Goal: Information Seeking & Learning: Learn about a topic

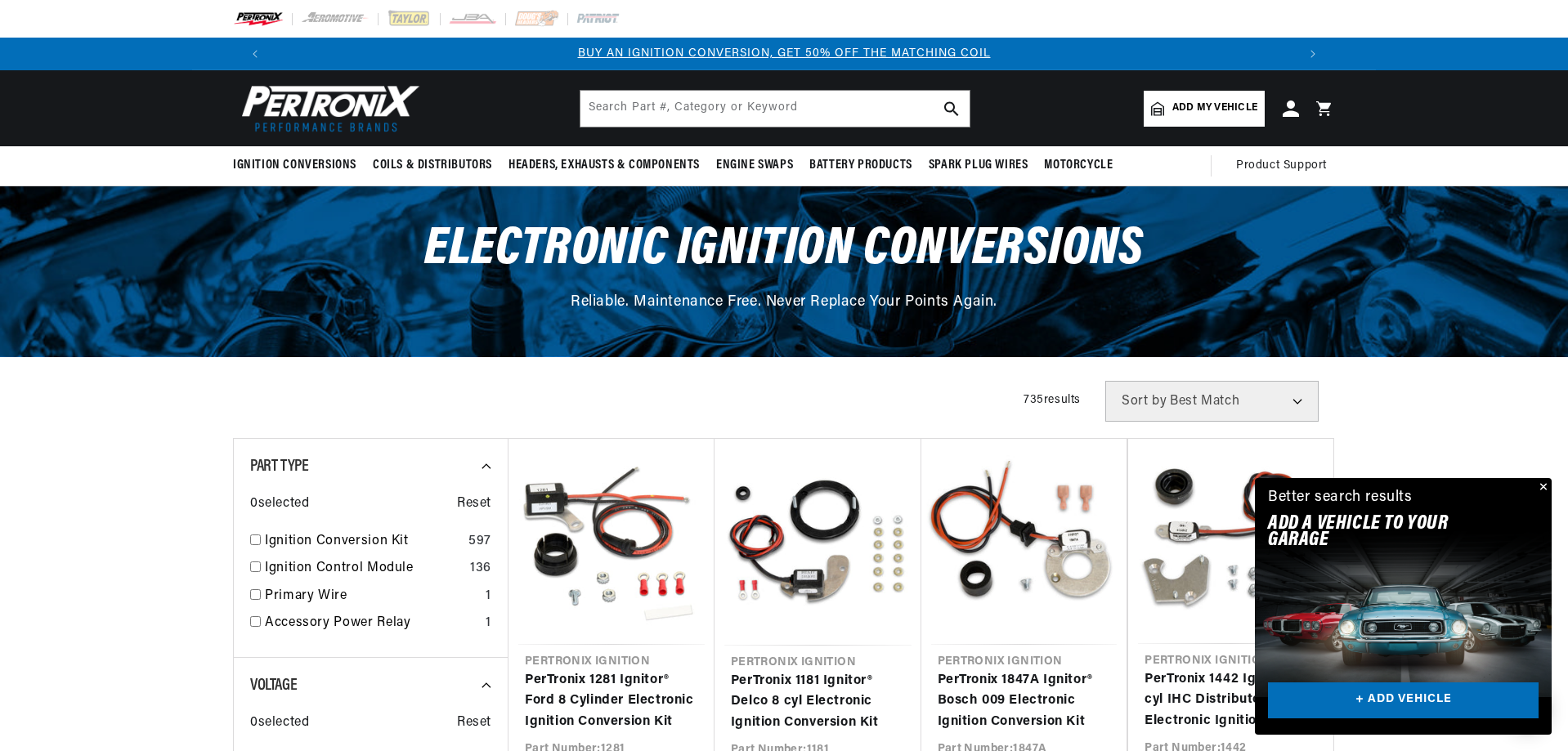
click at [1541, 482] on button "Close" at bounding box center [1541, 488] width 20 height 20
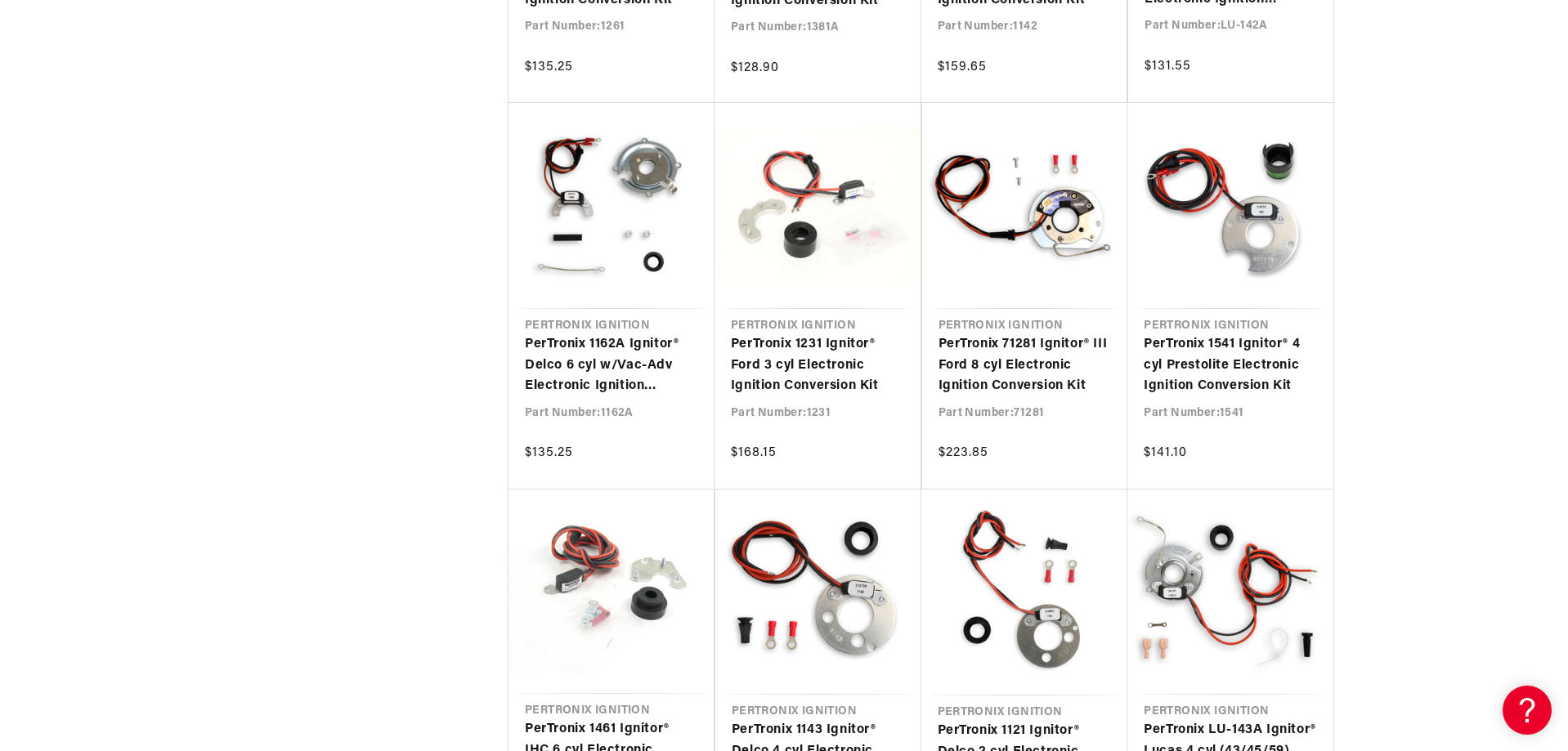
scroll to position [0, 2042]
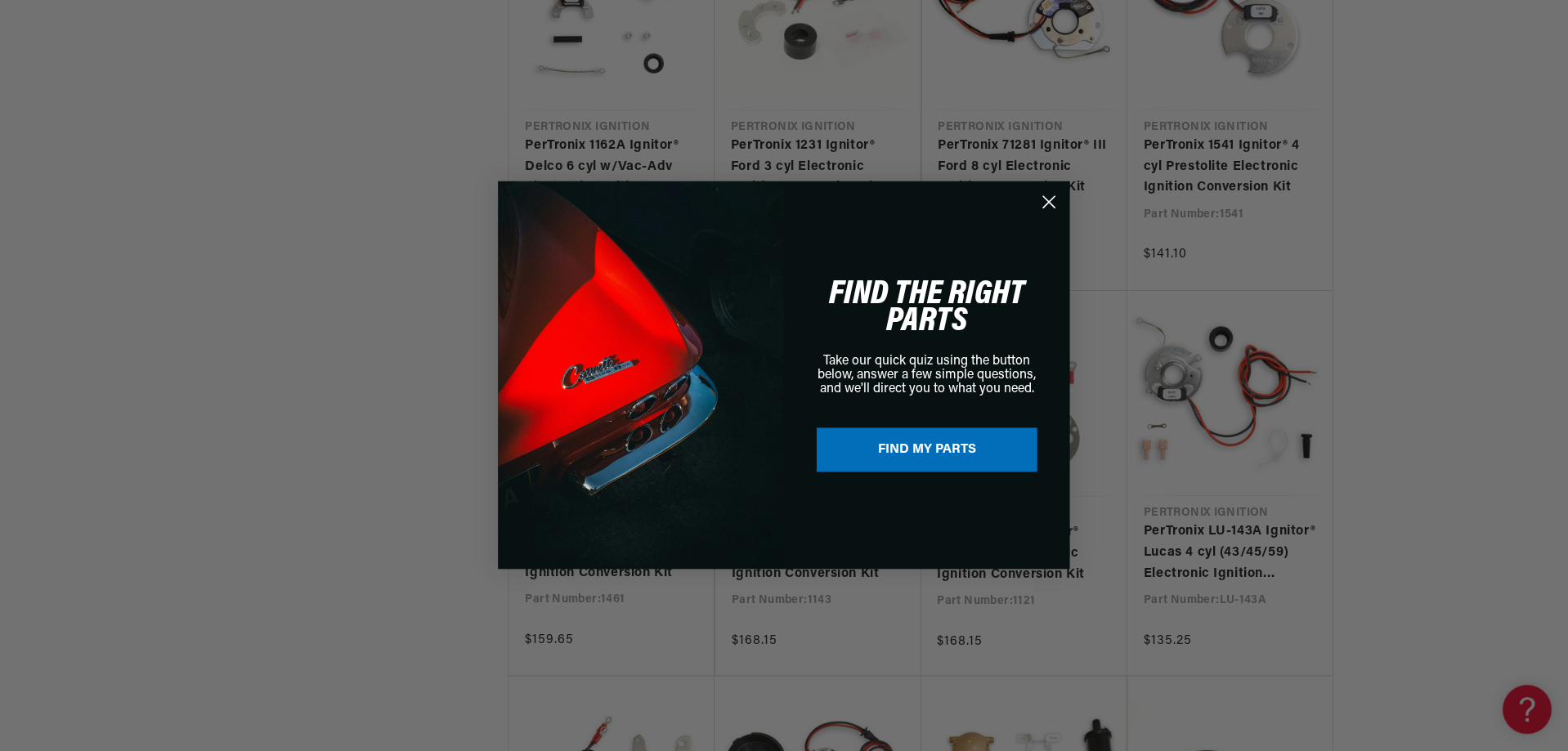
scroll to position [2137, 0]
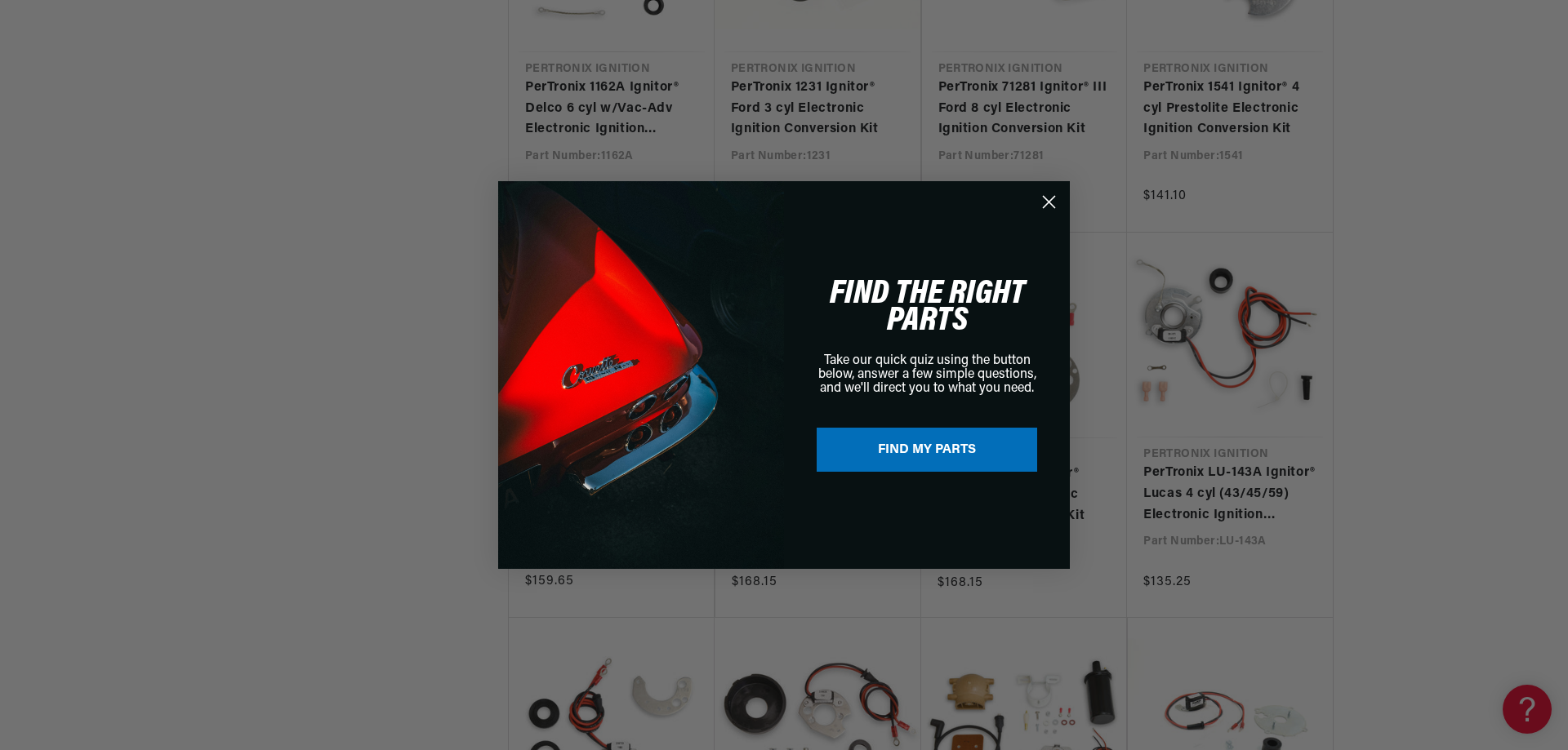
click at [1048, 199] on circle "Close dialog" at bounding box center [1048, 202] width 27 height 27
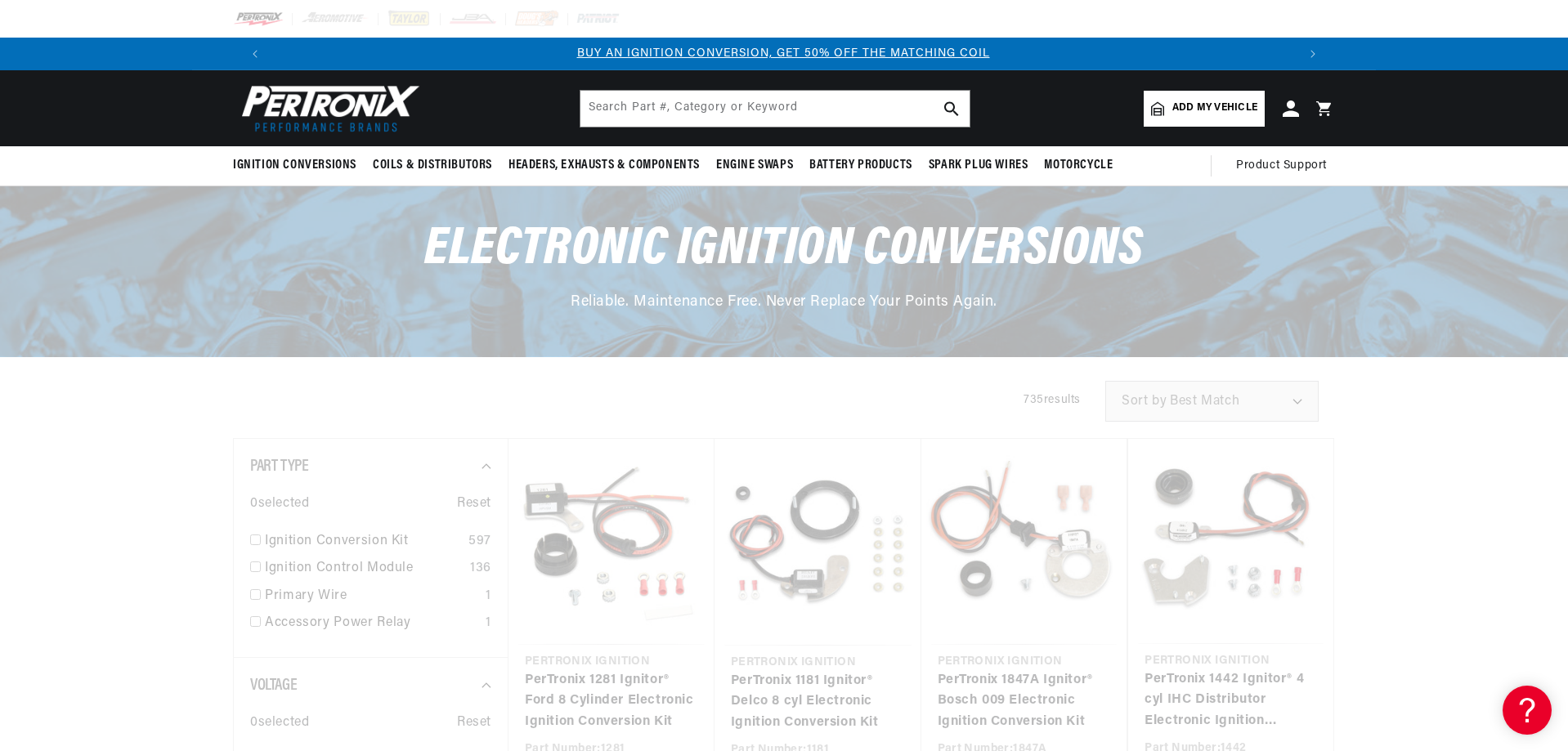
scroll to position [0, 0]
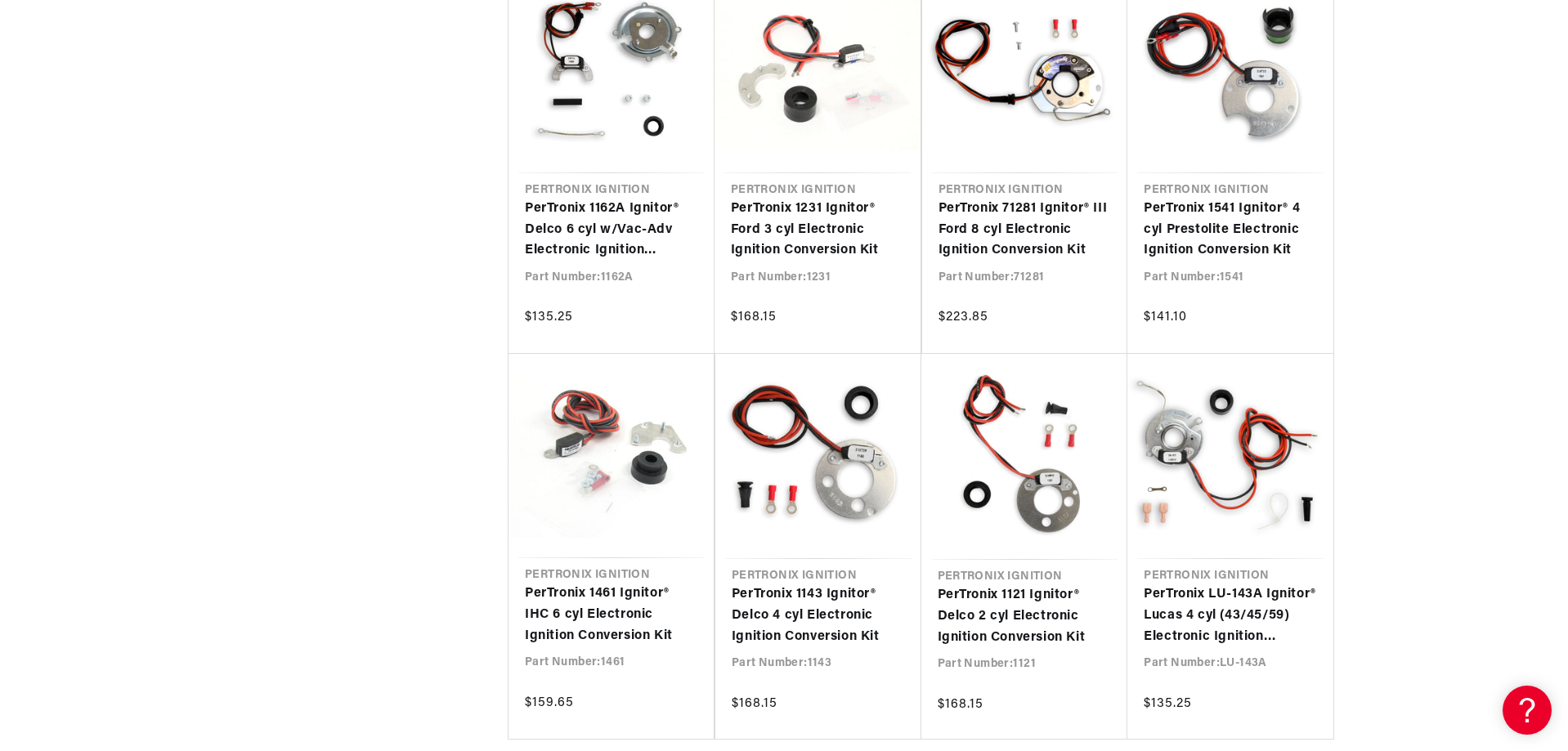
scroll to position [2057, 0]
